Goal: Entertainment & Leisure: Browse casually

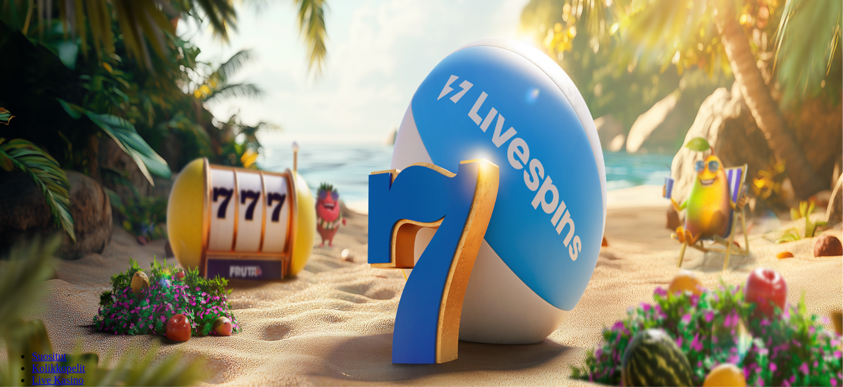
click at [99, 277] on input "***" at bounding box center [52, 283] width 94 height 13
click at [5, 314] on button "Talleta ja pelaa" at bounding box center [39, 321] width 69 height 14
type input "*"
type input "**"
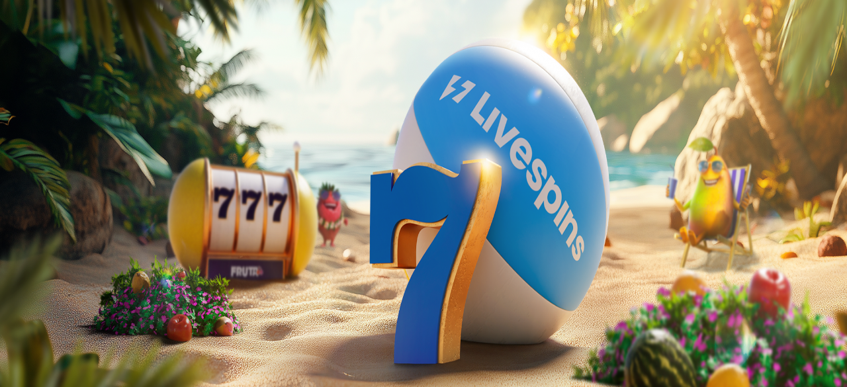
click at [497, 296] on div at bounding box center [423, 296] width 836 height 0
click at [87, 53] on span "Kirjaudu" at bounding box center [91, 48] width 32 height 10
click at [80, 53] on span "Kirjaudu" at bounding box center [91, 48] width 32 height 10
click at [70, 55] on button "Talletus 0.00 €" at bounding box center [37, 48] width 65 height 14
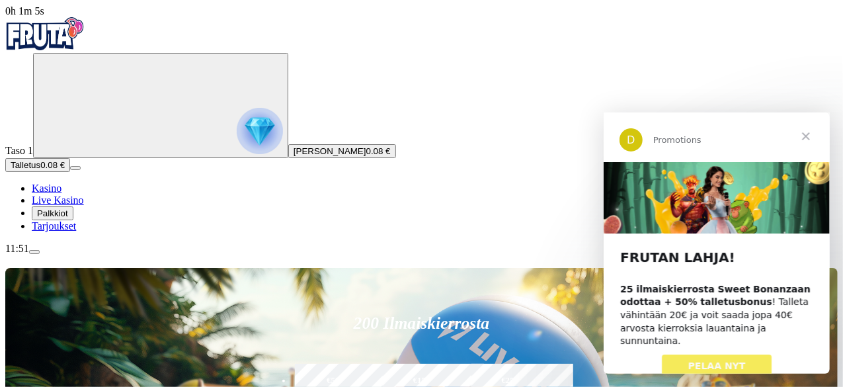
click at [807, 134] on span "Sulje" at bounding box center [806, 136] width 48 height 48
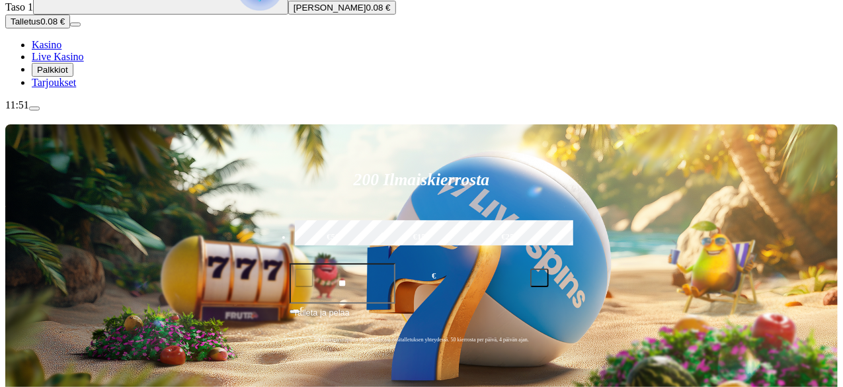
scroll to position [147, 0]
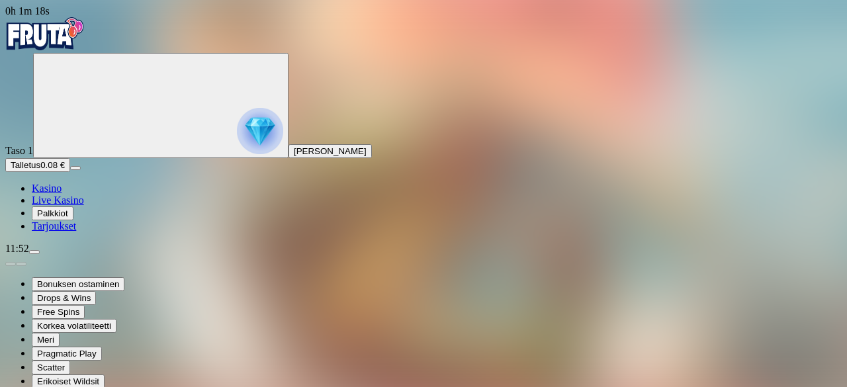
type input "***"
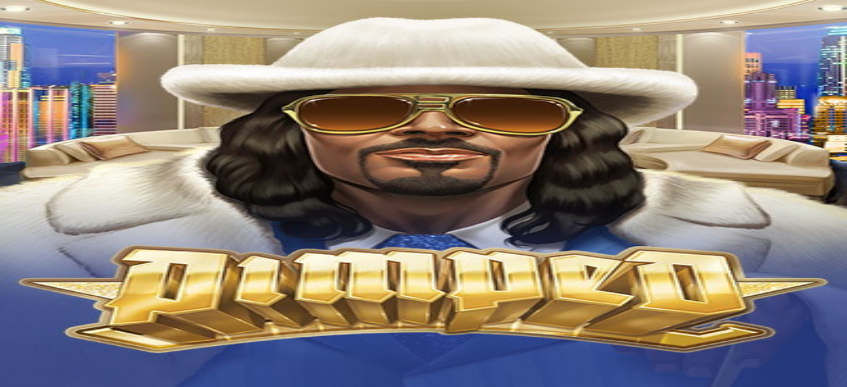
click at [99, 372] on input "Search" at bounding box center [52, 378] width 94 height 13
type input "***"
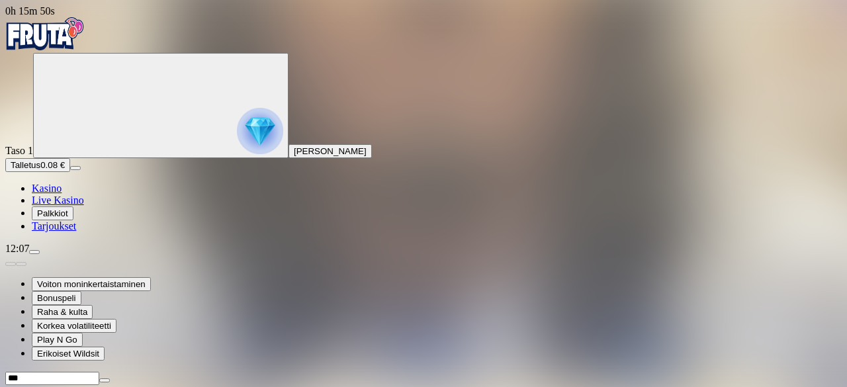
drag, startPoint x: 626, startPoint y: 124, endPoint x: 746, endPoint y: 155, distance: 123.9
click at [105, 380] on span "close icon" at bounding box center [105, 380] width 0 height 0
click at [237, 146] on img "Primary" at bounding box center [260, 131] width 46 height 46
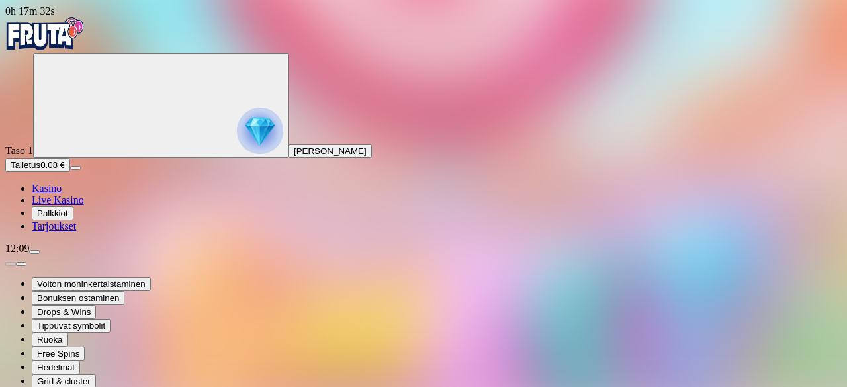
type input "***"
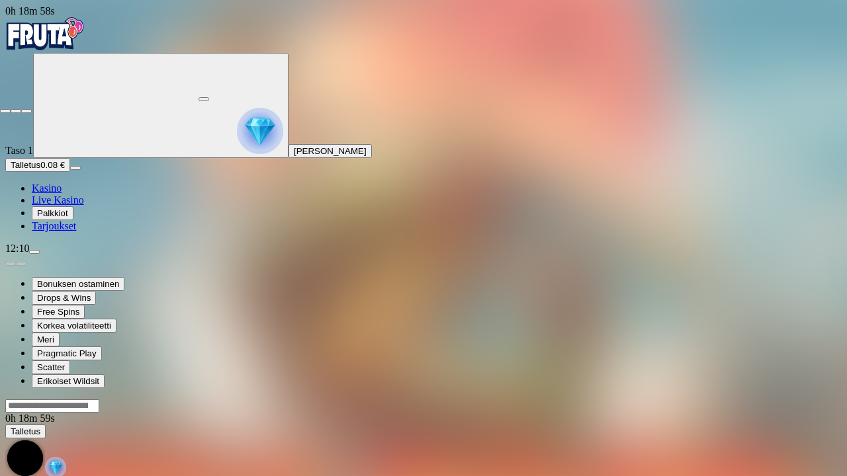
click at [21, 109] on button "button" at bounding box center [26, 111] width 11 height 4
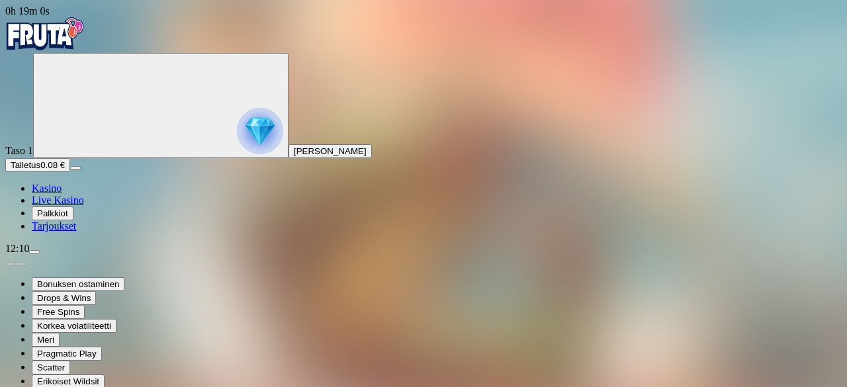
click at [60, 194] on span "Kasino" at bounding box center [47, 188] width 30 height 11
click at [62, 194] on span "Kasino" at bounding box center [47, 188] width 30 height 11
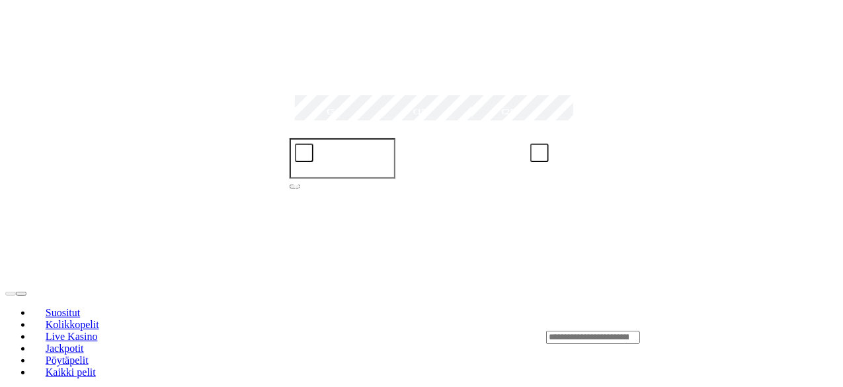
scroll to position [400, 0]
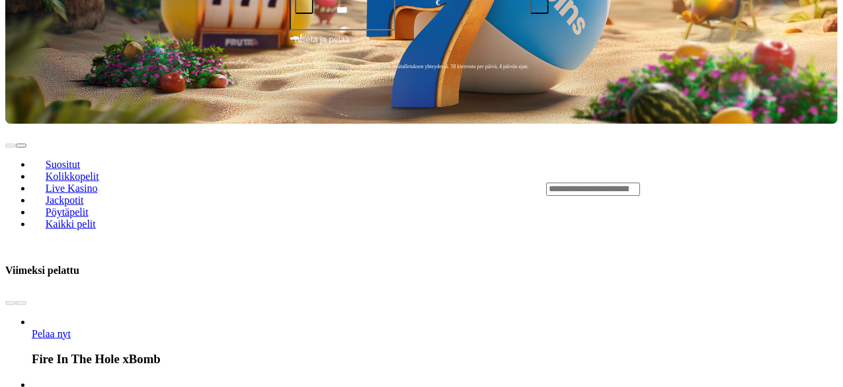
scroll to position [416, 0]
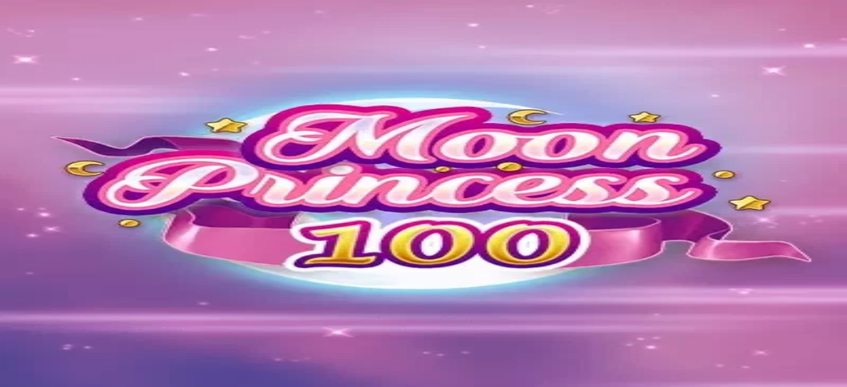
click at [62, 194] on span "Kasino" at bounding box center [47, 188] width 30 height 11
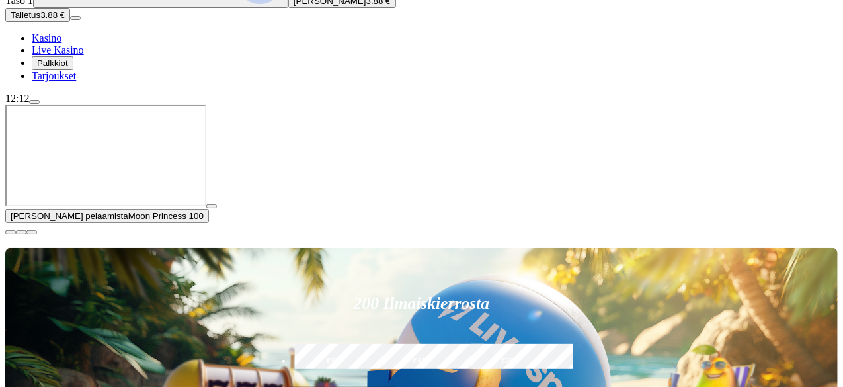
scroll to position [200, 0]
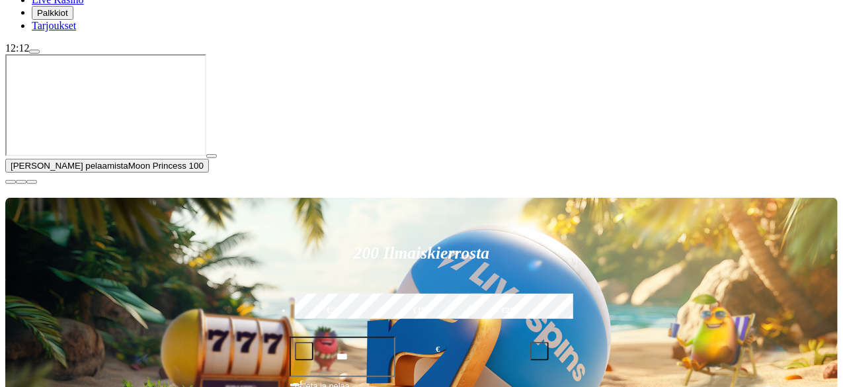
click at [11, 182] on span "close icon" at bounding box center [11, 182] width 0 height 0
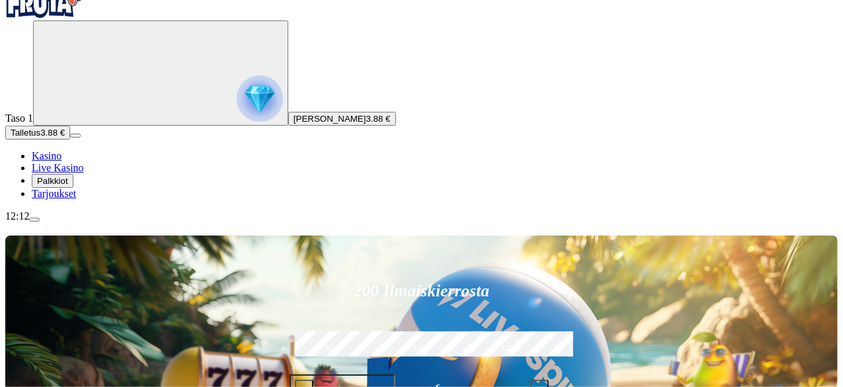
scroll to position [33, 0]
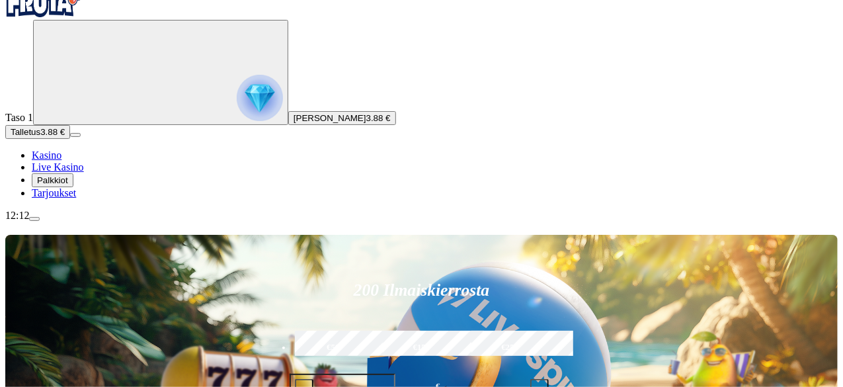
type input "*******"
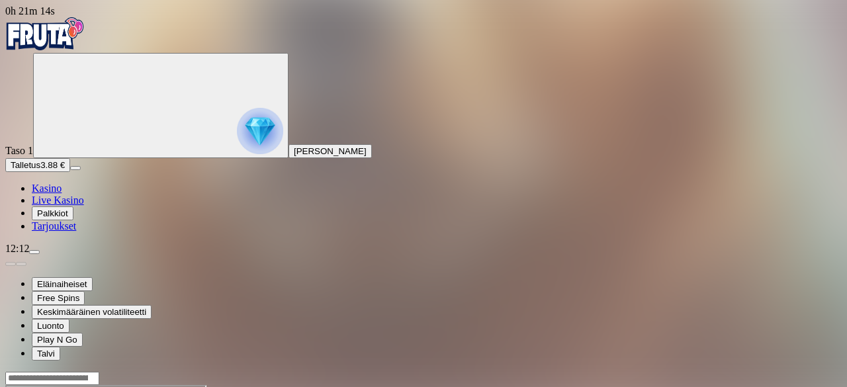
click at [62, 194] on span "Kasino" at bounding box center [47, 188] width 30 height 11
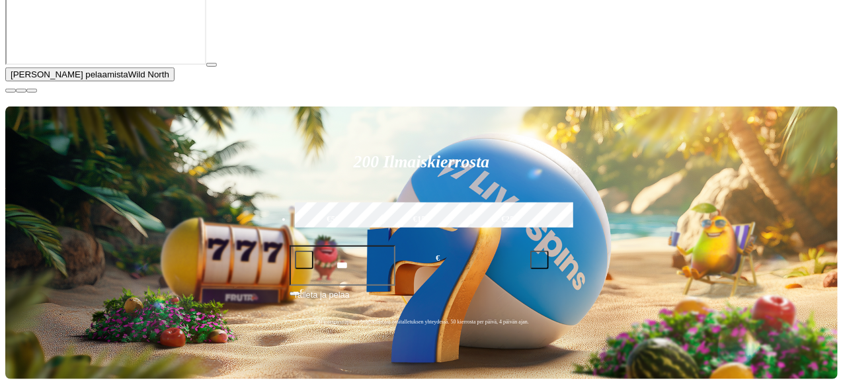
scroll to position [292, 0]
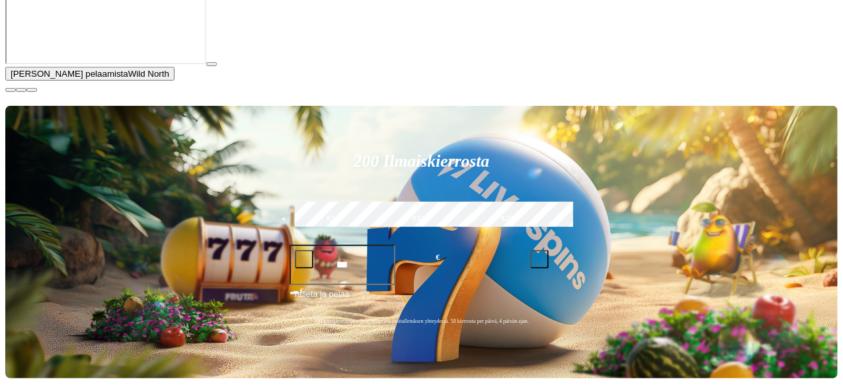
click at [16, 92] on button "button" at bounding box center [10, 90] width 11 height 4
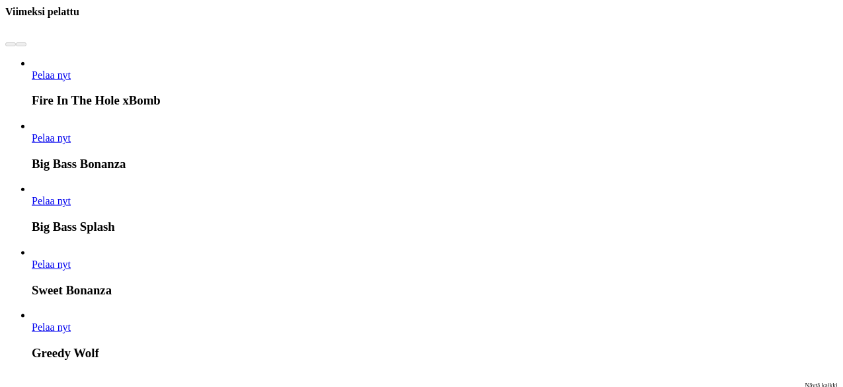
scroll to position [676, 0]
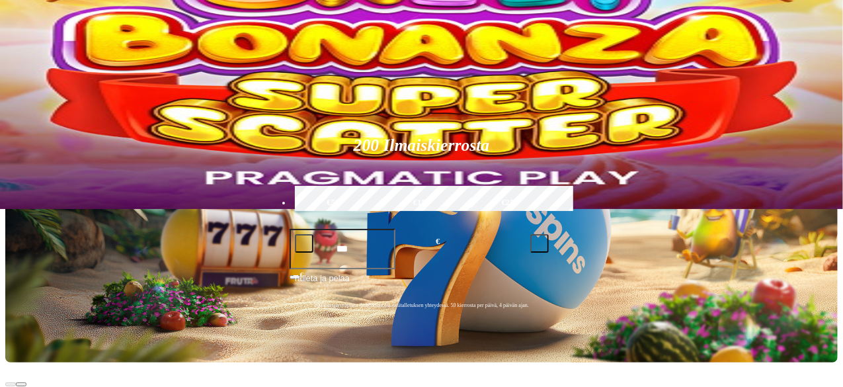
scroll to position [0, 0]
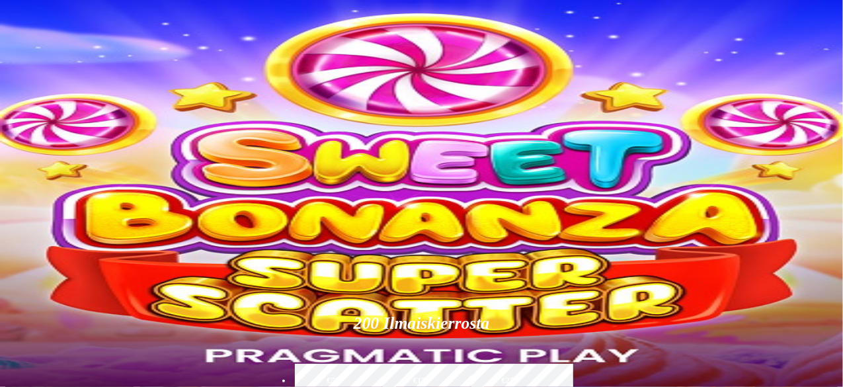
click at [52, 206] on span "Live Kasino" at bounding box center [58, 199] width 52 height 11
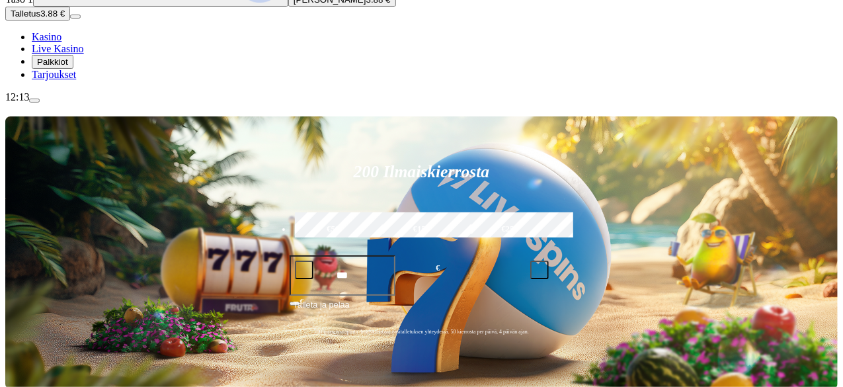
scroll to position [152, 0]
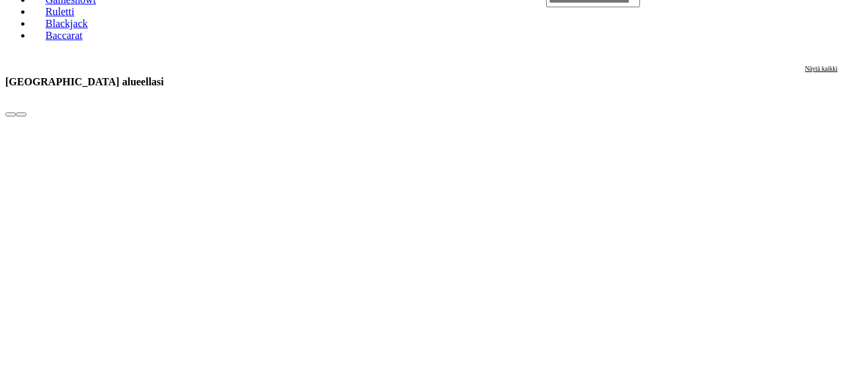
scroll to position [606, 0]
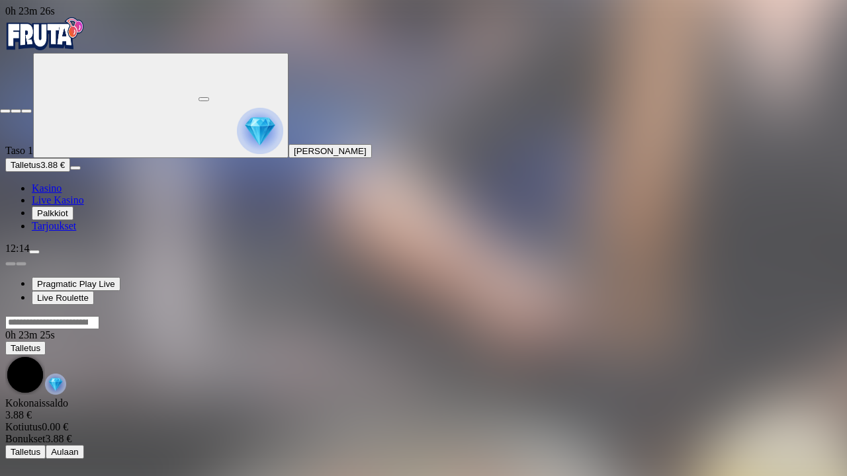
click at [5, 111] on span "close icon" at bounding box center [5, 111] width 0 height 0
